Goal: Task Accomplishment & Management: Manage account settings

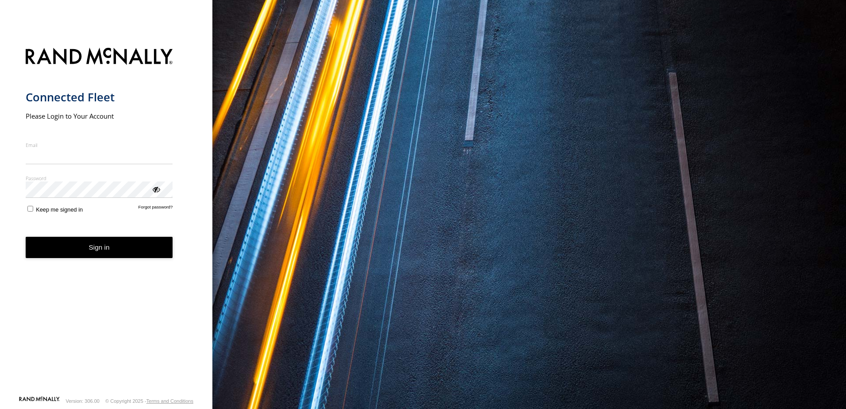
click at [54, 159] on input "Email" at bounding box center [99, 156] width 147 height 16
type input "**********"
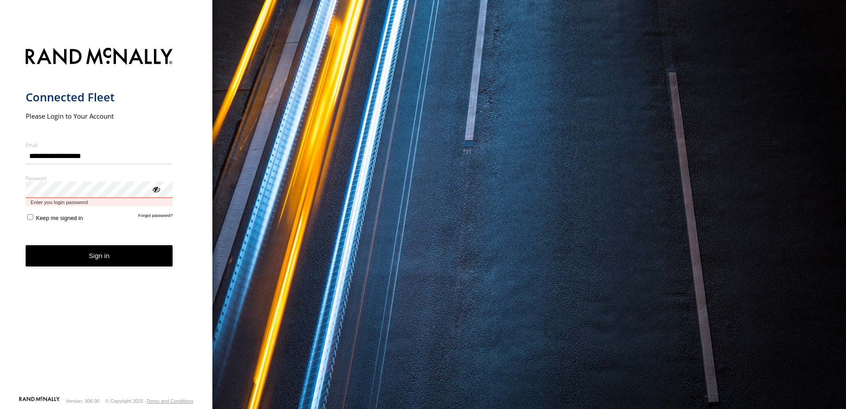
click at [26, 245] on button "Sign in" at bounding box center [99, 256] width 147 height 22
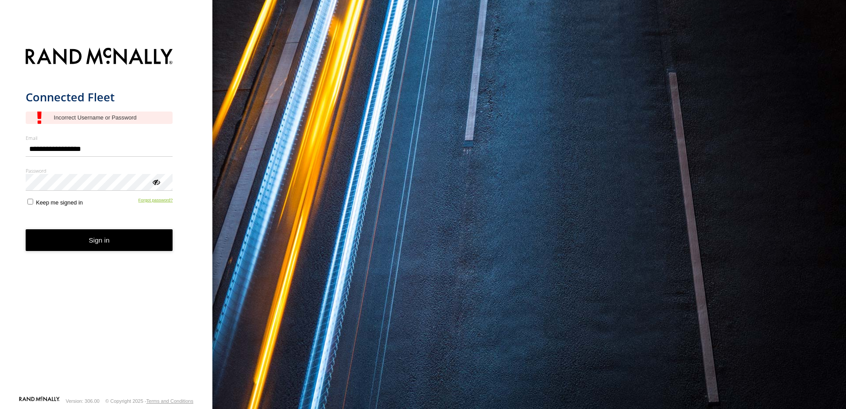
type input "**********"
click at [148, 202] on link "Forgot password?" at bounding box center [156, 201] width 35 height 8
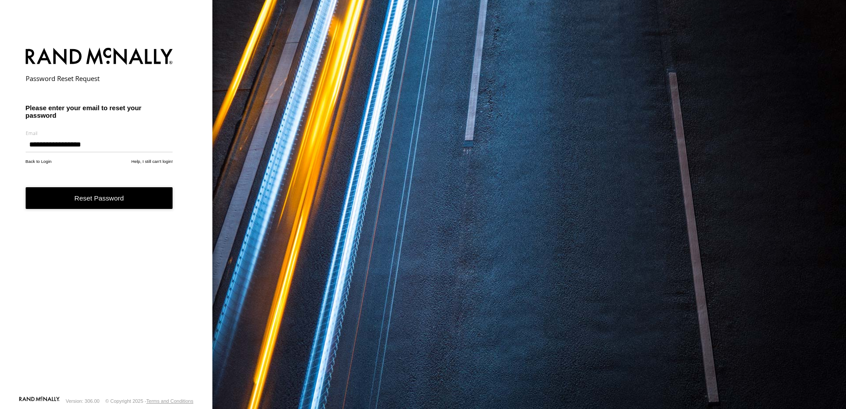
type input "**********"
click at [90, 202] on button "Reset Password" at bounding box center [99, 198] width 147 height 22
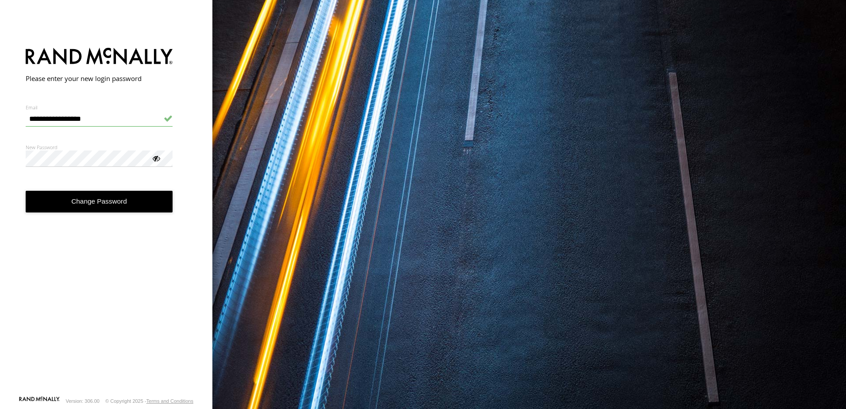
click at [97, 200] on button "Change Password" at bounding box center [99, 202] width 147 height 22
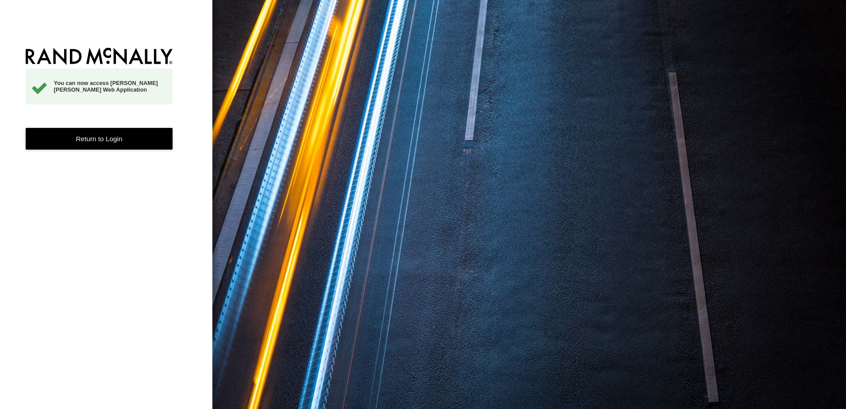
click at [92, 140] on link "Return to Login" at bounding box center [99, 139] width 147 height 22
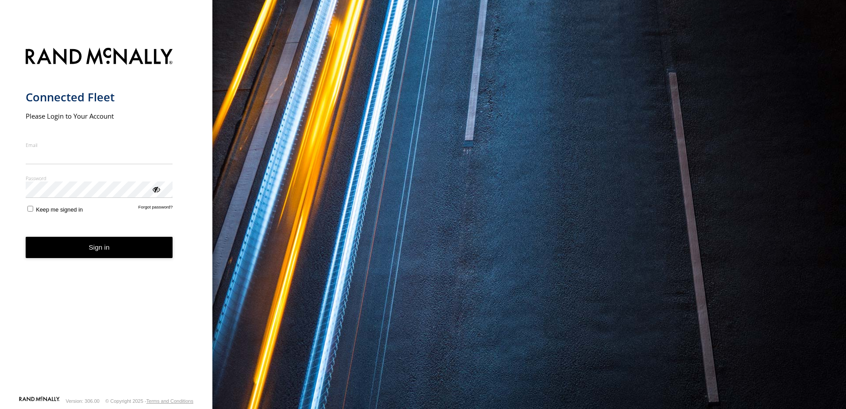
type input "**********"
click at [105, 258] on button "Sign in" at bounding box center [99, 248] width 147 height 22
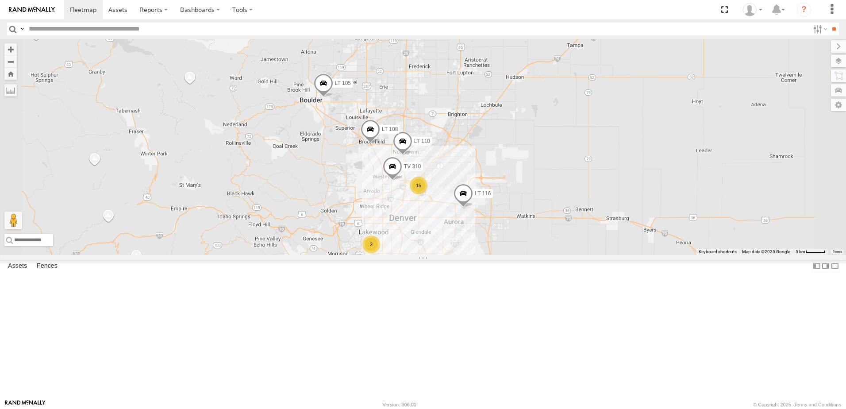
click at [0, 0] on span at bounding box center [0, 0] width 0 height 0
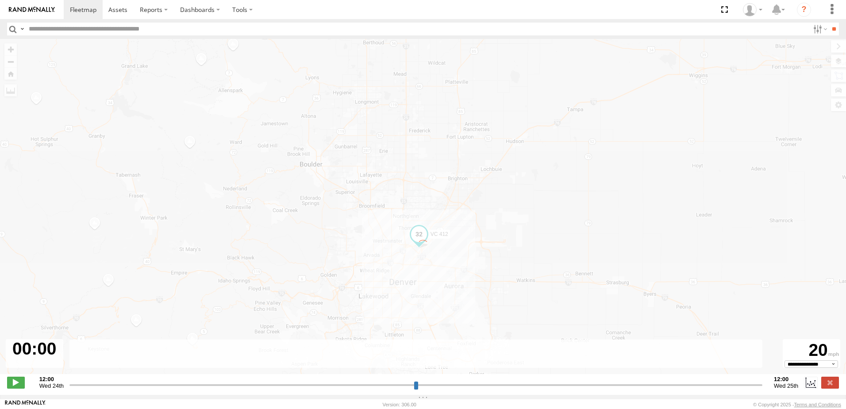
type input "**********"
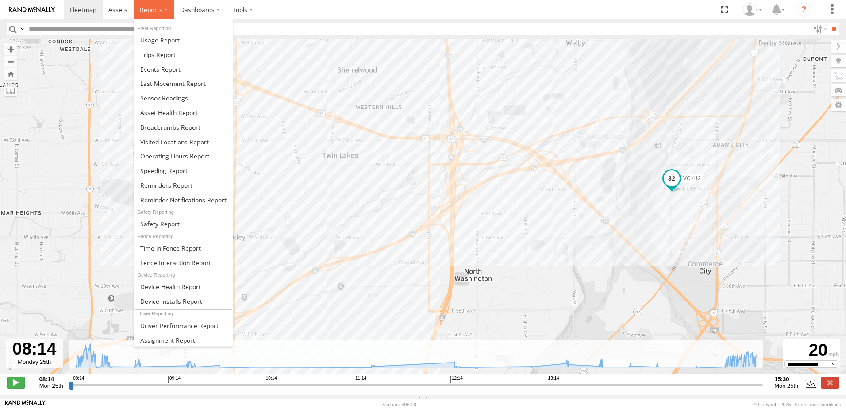
click at [157, 11] on span at bounding box center [151, 9] width 23 height 8
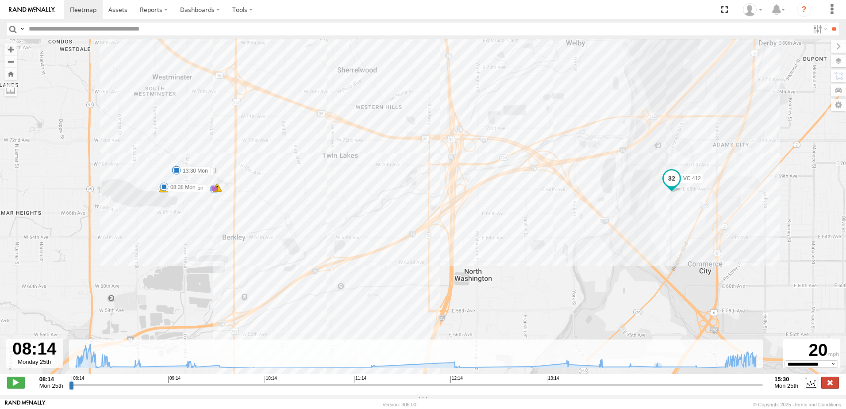
click at [830, 386] on label at bounding box center [830, 383] width 18 height 12
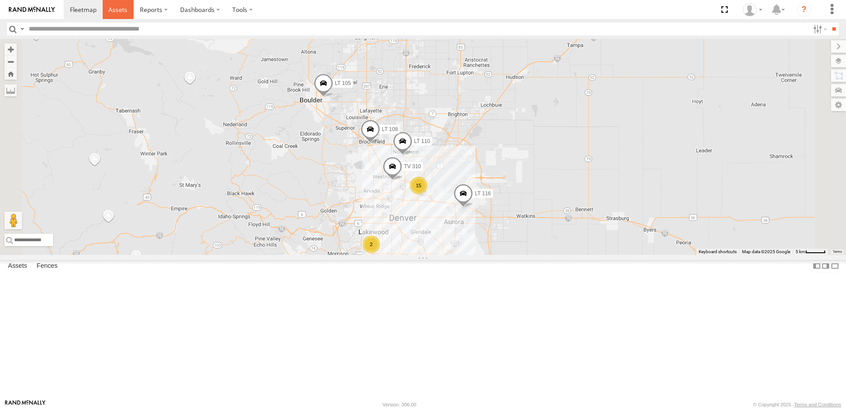
click at [116, 9] on span at bounding box center [117, 9] width 19 height 8
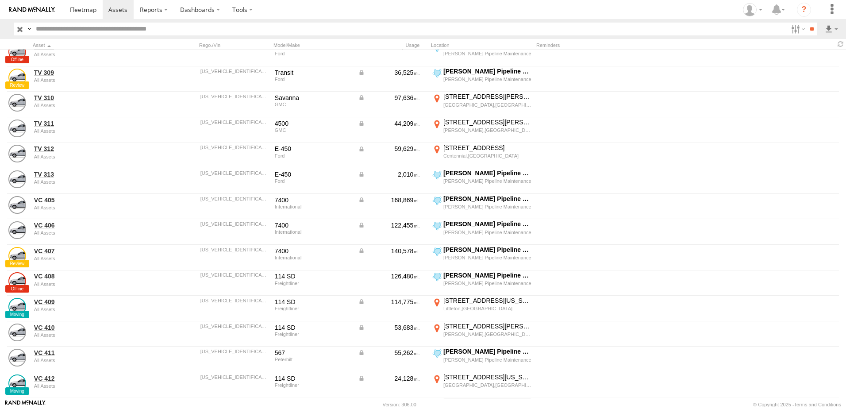
scroll to position [444, 0]
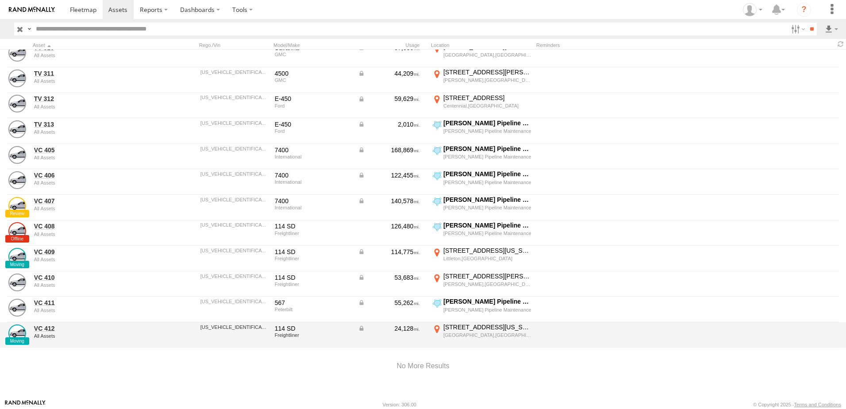
click at [142, 333] on div "All Assets" at bounding box center [94, 335] width 121 height 5
click at [45, 327] on link "VC 412" at bounding box center [94, 328] width 121 height 8
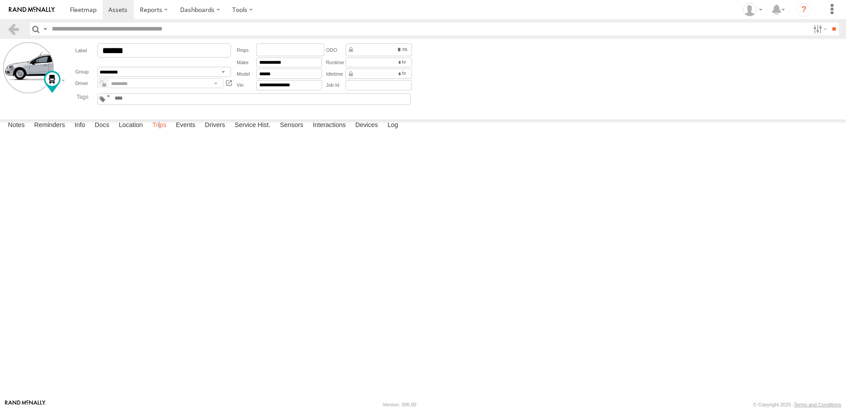
click at [161, 132] on label "Trips" at bounding box center [159, 126] width 23 height 12
drag, startPoint x: 161, startPoint y: 389, endPoint x: 168, endPoint y: 389, distance: 7.1
click at [166, 132] on label "Trips" at bounding box center [159, 126] width 23 height 12
click at [0, 0] on div "Littleton,[GEOGRAPHIC_DATA]" at bounding box center [0, 0] width 0 height 0
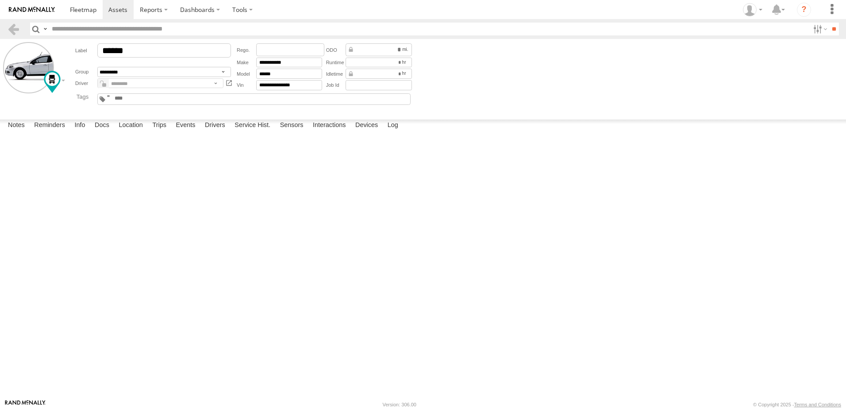
drag, startPoint x: 434, startPoint y: 170, endPoint x: 405, endPoint y: 229, distance: 66.3
click at [0, 0] on div at bounding box center [0, 0] width 0 height 0
click at [0, 0] on label "×" at bounding box center [0, 0] width 0 height 0
click at [0, 0] on div "[PERSON_NAME] Pipeline Maintenance" at bounding box center [0, 0] width 0 height 0
click at [0, 0] on label "×" at bounding box center [0, 0] width 0 height 0
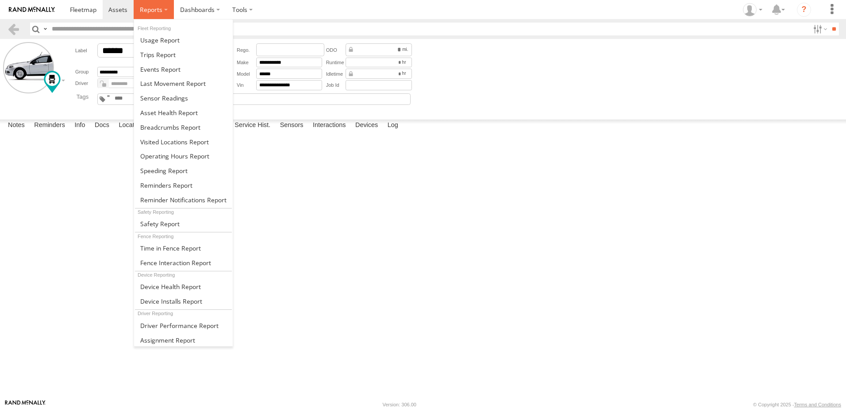
click at [158, 4] on label at bounding box center [154, 9] width 40 height 19
click at [158, 53] on span at bounding box center [157, 54] width 35 height 8
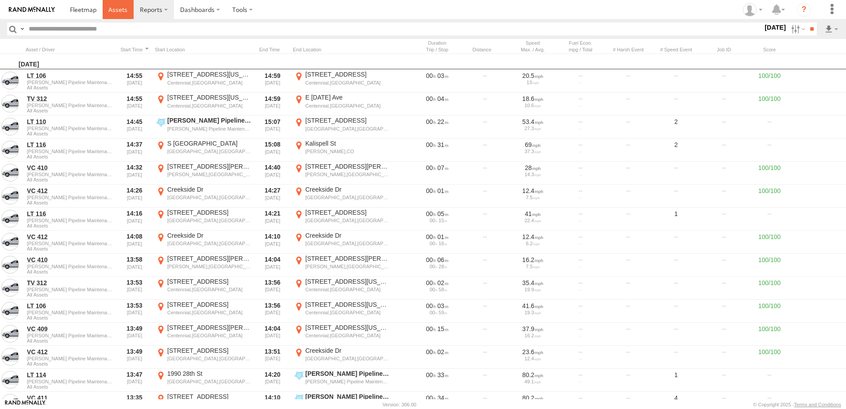
click at [123, 7] on span at bounding box center [117, 9] width 19 height 8
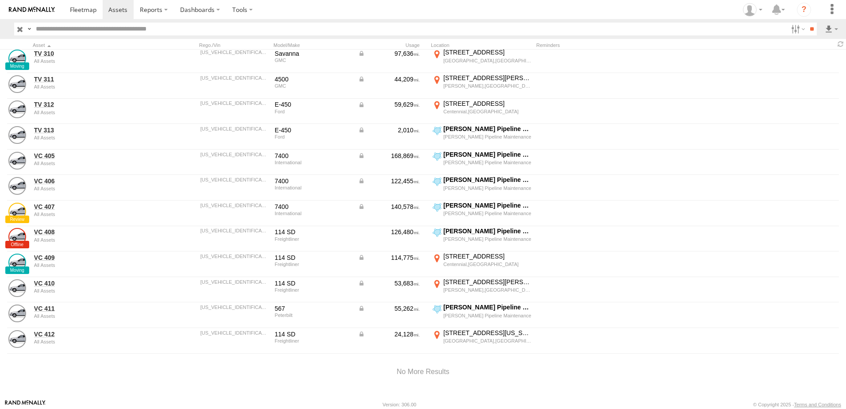
scroll to position [444, 0]
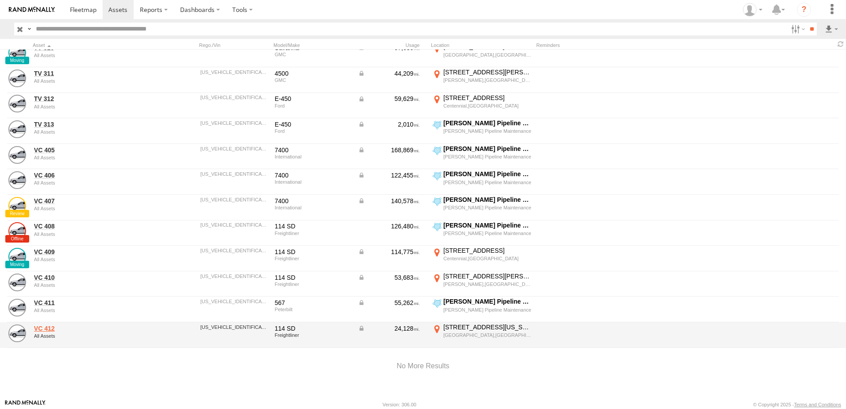
click at [79, 328] on link "VC 412" at bounding box center [94, 328] width 121 height 8
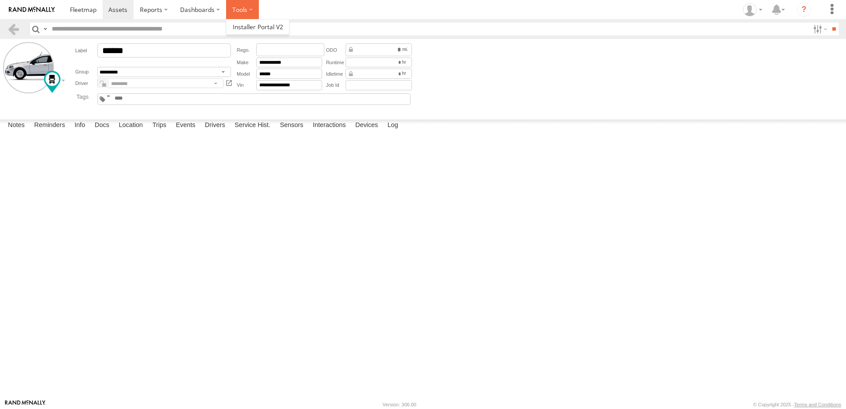
click at [244, 12] on label at bounding box center [242, 9] width 33 height 19
click at [162, 132] on label "Trips" at bounding box center [159, 126] width 23 height 12
